Goal: Find specific page/section: Find specific page/section

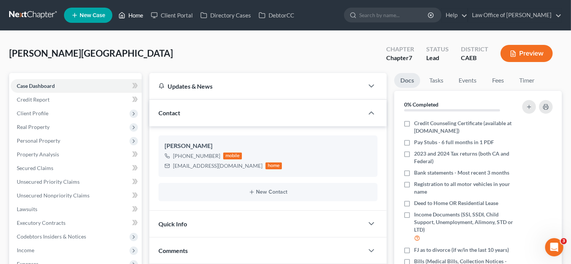
click at [134, 17] on link "Home" at bounding box center [131, 15] width 32 height 14
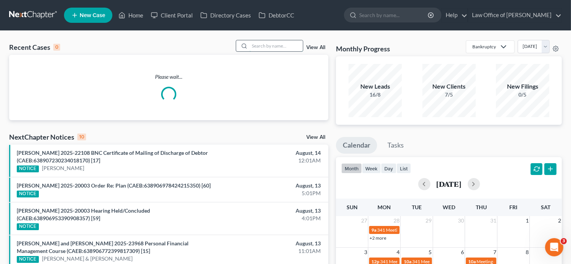
click at [279, 43] on input "search" at bounding box center [276, 45] width 53 height 11
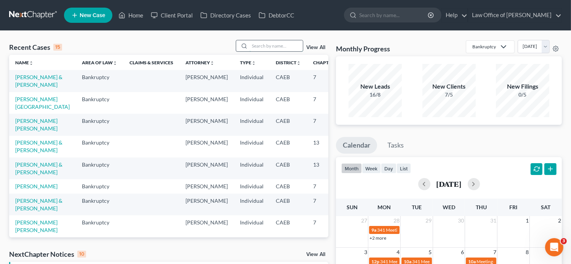
paste input "[DATE][PERSON_NAME]"
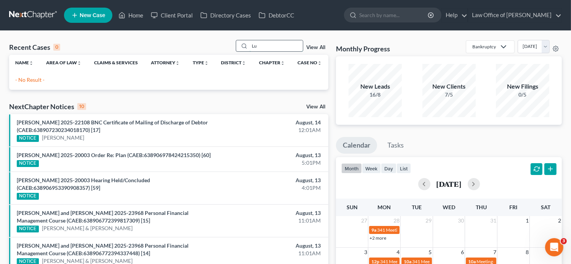
type input "L"
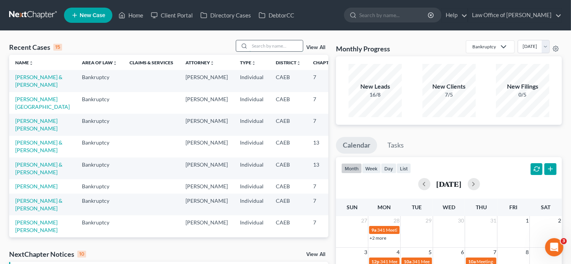
click at [263, 43] on input "search" at bounding box center [276, 45] width 53 height 11
paste input "[PERSON_NAME]"
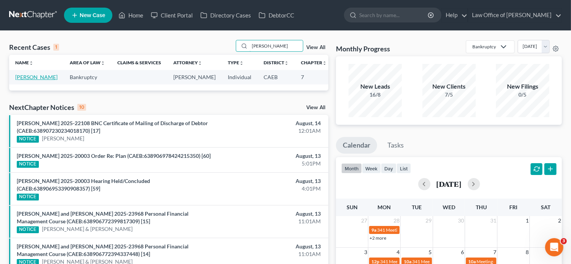
type input "[PERSON_NAME]"
click at [22, 80] on link "[PERSON_NAME]" at bounding box center [36, 77] width 42 height 6
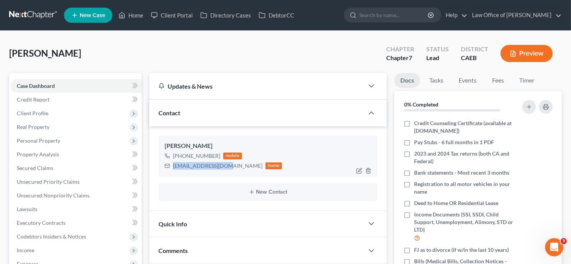
drag, startPoint x: 223, startPoint y: 165, endPoint x: 168, endPoint y: 166, distance: 54.9
click at [168, 166] on div "[EMAIL_ADDRESS][DOMAIN_NAME] home" at bounding box center [224, 166] width 118 height 10
copy div "[EMAIL_ADDRESS][DOMAIN_NAME]"
click at [504, 78] on link "Fees" at bounding box center [498, 80] width 24 height 15
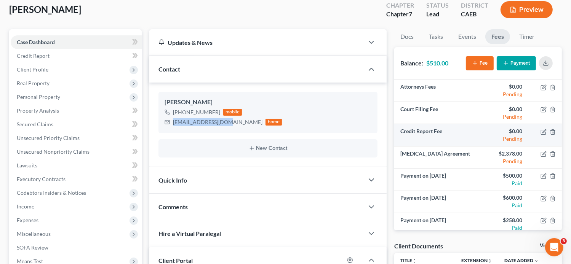
scroll to position [27, 0]
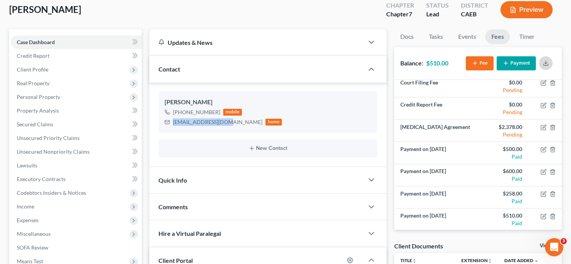
click at [546, 60] on icon "button" at bounding box center [546, 63] width 6 height 6
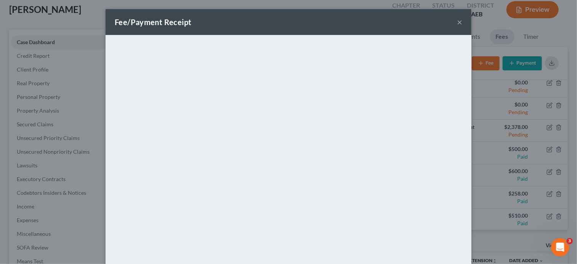
click at [457, 24] on button "×" at bounding box center [459, 22] width 5 height 9
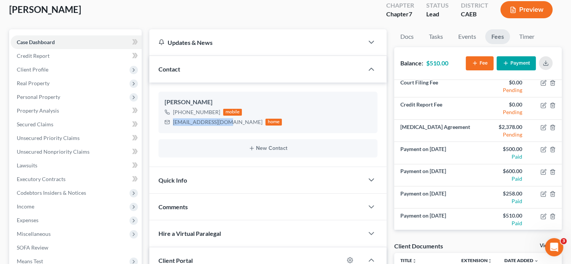
scroll to position [0, 0]
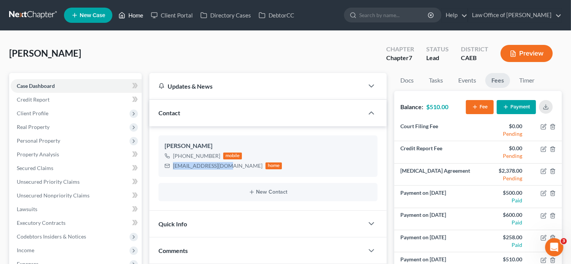
click at [130, 16] on link "Home" at bounding box center [131, 15] width 32 height 14
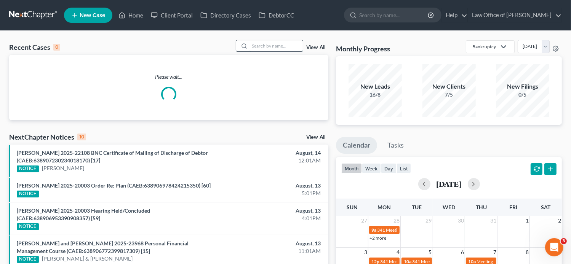
click at [281, 46] on input "search" at bounding box center [276, 45] width 53 height 11
paste input "[PERSON_NAME]"
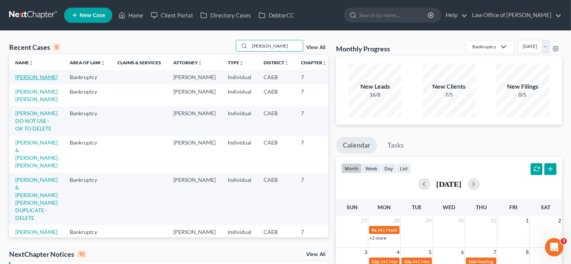
type input "[PERSON_NAME]"
click at [24, 80] on link "[PERSON_NAME]" at bounding box center [36, 77] width 42 height 6
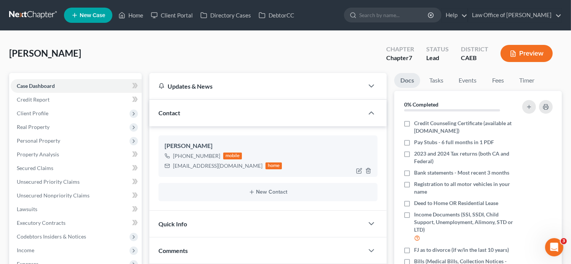
drag, startPoint x: 249, startPoint y: 168, endPoint x: 173, endPoint y: 167, distance: 75.5
click at [173, 167] on div "[EMAIL_ADDRESS][DOMAIN_NAME] home" at bounding box center [224, 166] width 118 height 10
copy div "[EMAIL_ADDRESS][DOMAIN_NAME]"
click at [497, 83] on link "Fees" at bounding box center [498, 80] width 24 height 15
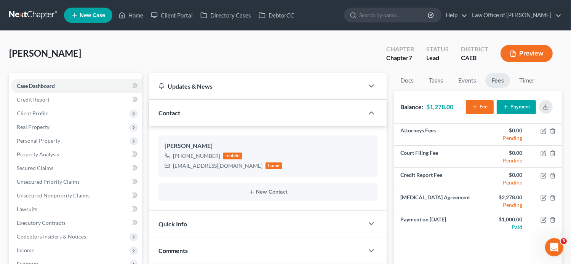
click at [322, 13] on ul "New Case Home Client Portal Directory Cases DebtorCC - No Result - See all resu…" at bounding box center [313, 15] width 498 height 20
click at [546, 105] on icon "button" at bounding box center [546, 107] width 6 height 6
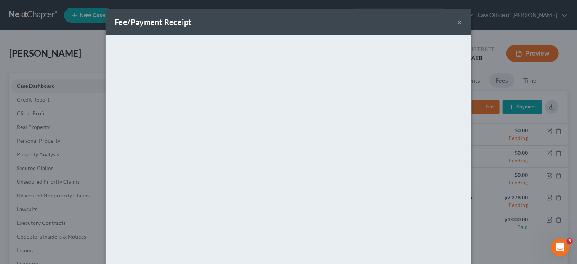
click at [457, 25] on button "×" at bounding box center [459, 22] width 5 height 9
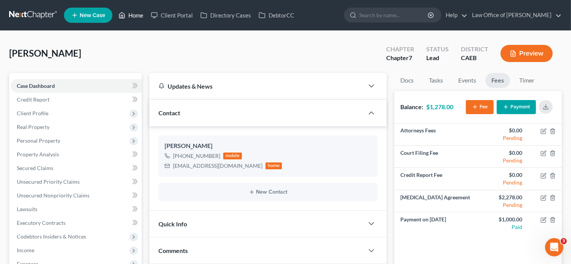
click at [134, 17] on link "Home" at bounding box center [131, 15] width 32 height 14
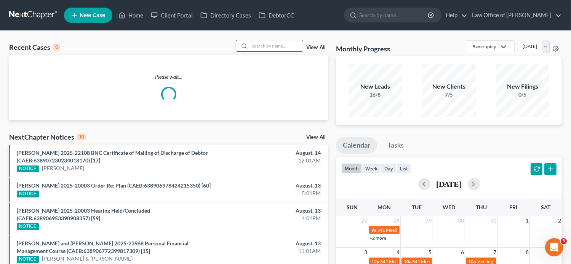
click at [296, 46] on input "search" at bounding box center [276, 45] width 53 height 11
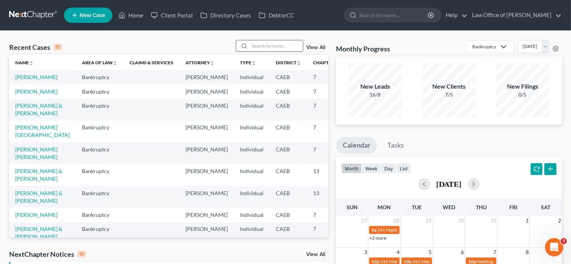
paste input "[PERSON_NAME]"
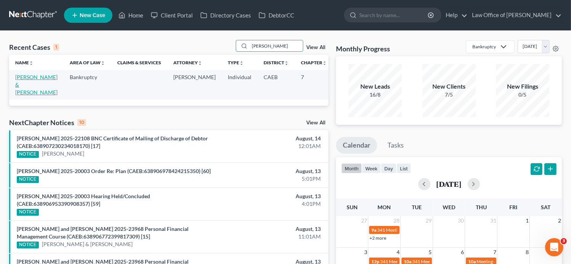
type input "[PERSON_NAME]"
click at [22, 91] on link "[PERSON_NAME] & [PERSON_NAME]" at bounding box center [36, 85] width 42 height 22
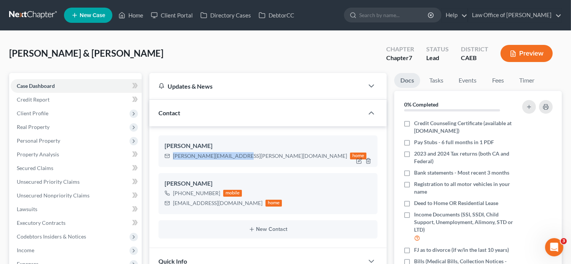
drag, startPoint x: 237, startPoint y: 155, endPoint x: 172, endPoint y: 156, distance: 64.4
click at [172, 156] on div "[PERSON_NAME][EMAIL_ADDRESS][PERSON_NAME][DOMAIN_NAME] home" at bounding box center [266, 156] width 202 height 10
copy div "[PERSON_NAME][EMAIL_ADDRESS][PERSON_NAME][DOMAIN_NAME]"
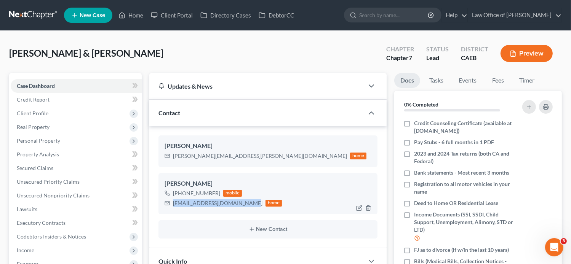
drag, startPoint x: 243, startPoint y: 203, endPoint x: 174, endPoint y: 202, distance: 69.0
click at [174, 202] on div "[EMAIL_ADDRESS][DOMAIN_NAME]" at bounding box center [218, 204] width 90 height 8
copy div "[EMAIL_ADDRESS][DOMAIN_NAME]"
click at [501, 77] on link "Fees" at bounding box center [498, 80] width 24 height 15
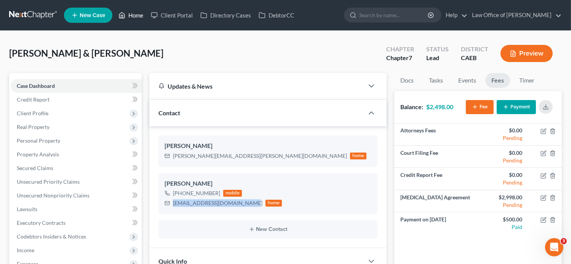
click at [135, 17] on link "Home" at bounding box center [131, 15] width 32 height 14
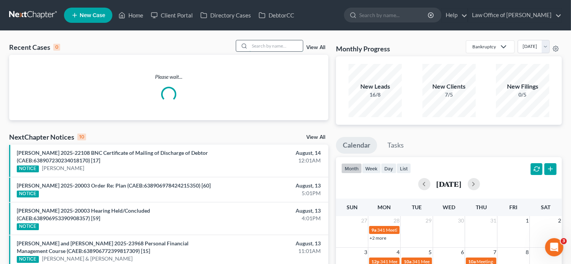
click at [293, 45] on input "search" at bounding box center [276, 45] width 53 height 11
paste input "[PERSON_NAME]"
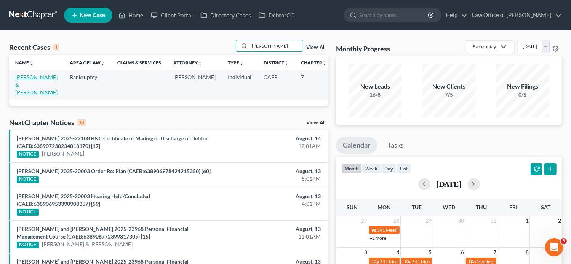
type input "[PERSON_NAME]"
click at [21, 82] on link "[PERSON_NAME] & [PERSON_NAME]" at bounding box center [36, 85] width 42 height 22
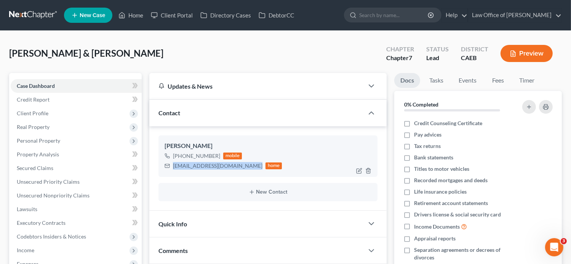
drag, startPoint x: 248, startPoint y: 165, endPoint x: 174, endPoint y: 165, distance: 73.9
click at [174, 165] on div "[EMAIL_ADDRESS][DOMAIN_NAME] home" at bounding box center [224, 166] width 118 height 10
copy div "[EMAIL_ADDRESS][DOMAIN_NAME]"
click at [498, 83] on link "Fees" at bounding box center [498, 80] width 24 height 15
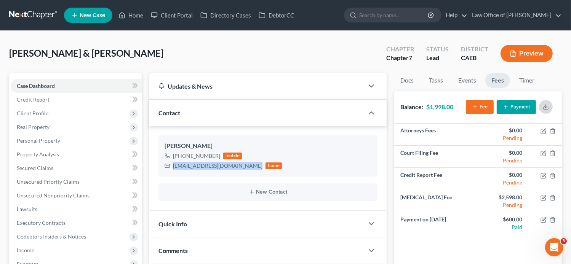
click at [548, 108] on icon "button" at bounding box center [546, 107] width 6 height 6
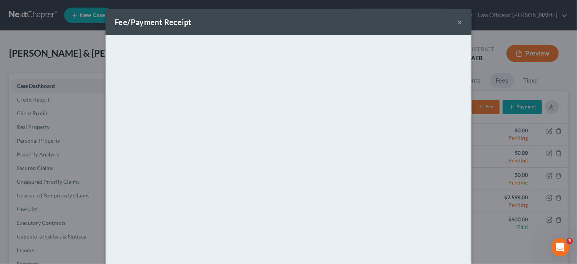
click at [67, 56] on div "Fee/Payment Receipt × <object ng-attr-data='[URL][DOMAIN_NAME]' type='applicati…" at bounding box center [288, 132] width 577 height 264
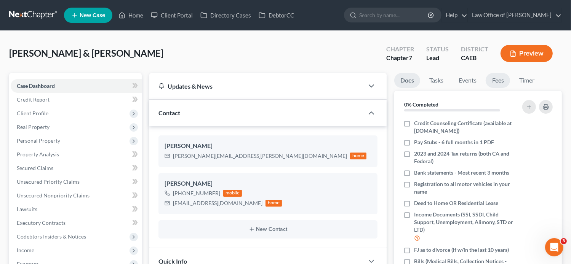
click at [490, 80] on link "Fees" at bounding box center [498, 80] width 24 height 15
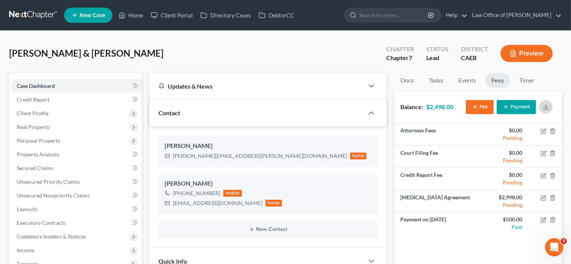
click at [547, 111] on button "button" at bounding box center [546, 107] width 14 height 14
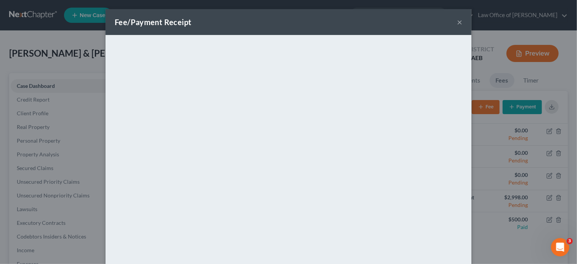
click at [450, 22] on div "Fee/Payment Receipt ×" at bounding box center [289, 22] width 366 height 26
click at [457, 26] on button "×" at bounding box center [459, 22] width 5 height 9
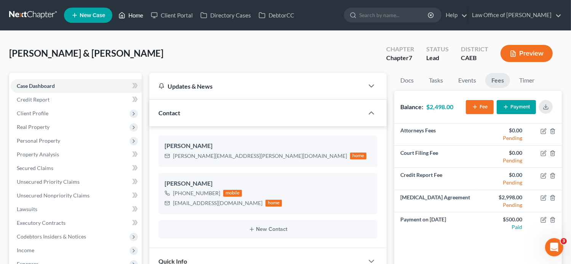
click at [127, 13] on link "Home" at bounding box center [131, 15] width 32 height 14
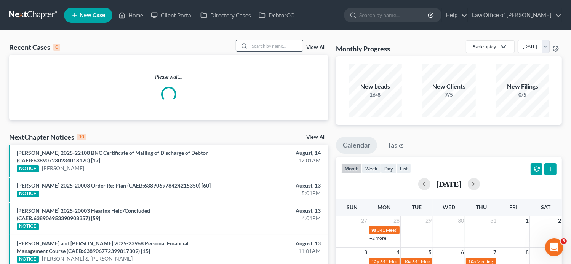
click at [293, 43] on input "search" at bounding box center [276, 45] width 53 height 11
paste input "[PERSON_NAME]"
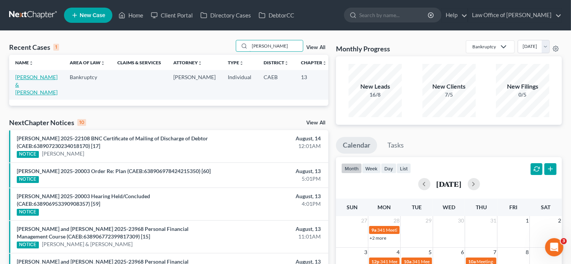
type input "[PERSON_NAME]"
click at [19, 90] on link "[PERSON_NAME] & [PERSON_NAME]" at bounding box center [36, 85] width 42 height 22
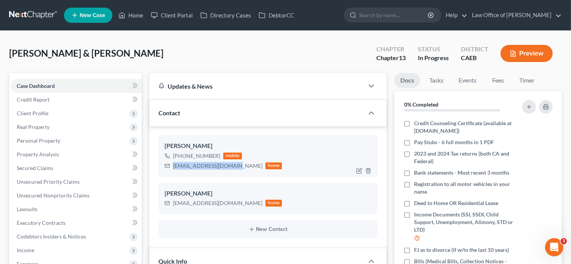
drag, startPoint x: 234, startPoint y: 168, endPoint x: 171, endPoint y: 165, distance: 62.5
click at [171, 165] on div "[EMAIL_ADDRESS][DOMAIN_NAME] home" at bounding box center [224, 166] width 118 height 10
copy div "[EMAIL_ADDRESS][DOMAIN_NAME]"
drag, startPoint x: 229, startPoint y: 203, endPoint x: 173, endPoint y: 202, distance: 55.7
click at [173, 202] on div "[EMAIL_ADDRESS][DOMAIN_NAME]" at bounding box center [218, 204] width 90 height 8
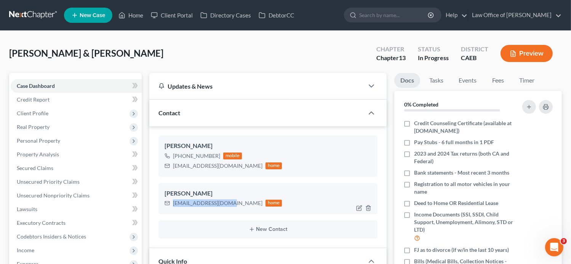
copy div "[EMAIL_ADDRESS][DOMAIN_NAME]"
click at [492, 80] on link "Fees" at bounding box center [498, 80] width 24 height 15
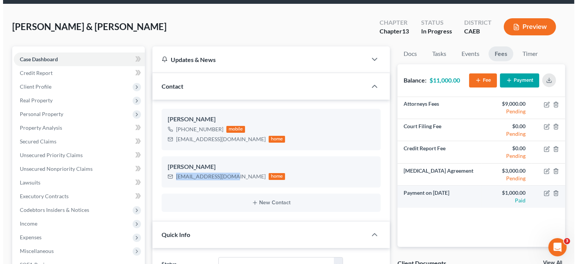
scroll to position [27, 0]
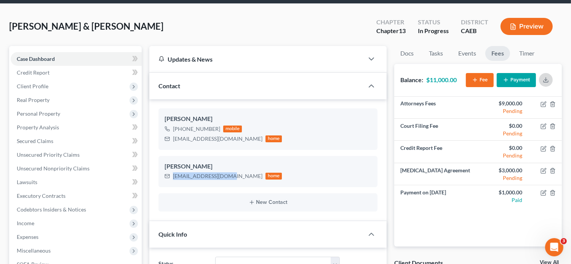
click at [549, 83] on button "button" at bounding box center [546, 80] width 14 height 14
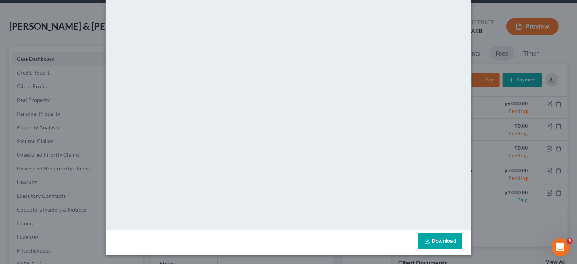
scroll to position [0, 0]
